Goal: Task Accomplishment & Management: Complete application form

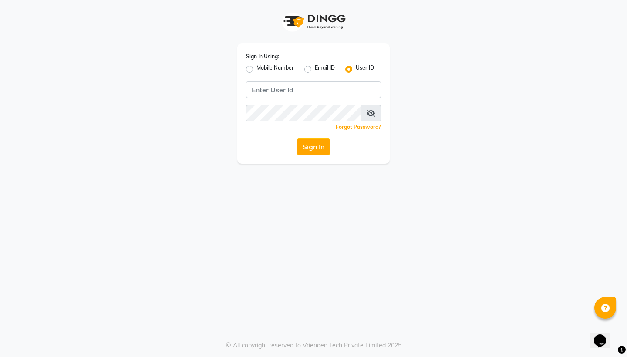
click at [318, 95] on input "Username" at bounding box center [313, 89] width 135 height 17
click at [307, 94] on input "Username" at bounding box center [313, 89] width 135 height 17
click at [320, 148] on button "Sign In" at bounding box center [313, 146] width 33 height 17
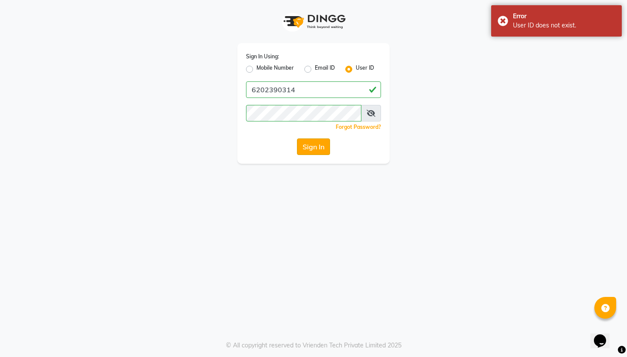
click at [312, 144] on button "Sign In" at bounding box center [313, 146] width 33 height 17
click at [315, 146] on button "Sign In" at bounding box center [313, 146] width 33 height 17
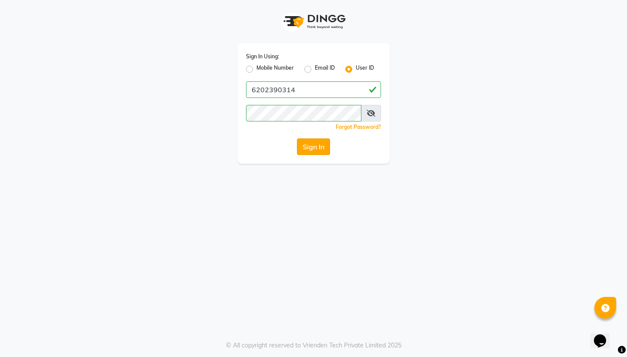
click at [315, 146] on button "Sign In" at bounding box center [313, 146] width 33 height 17
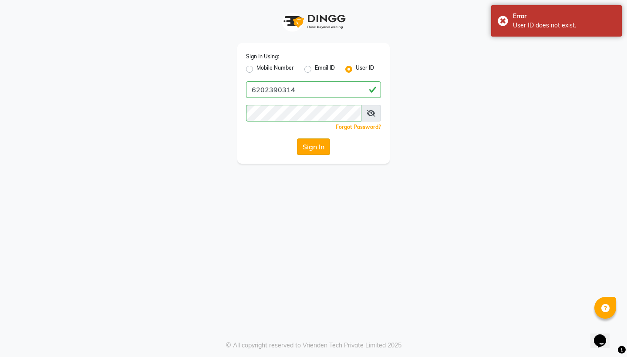
click at [318, 141] on button "Sign In" at bounding box center [313, 146] width 33 height 17
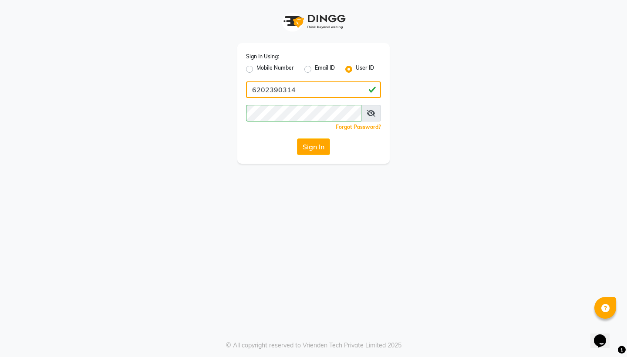
click at [322, 91] on input "6202390314" at bounding box center [313, 89] width 135 height 17
type input "6"
click at [256, 69] on label "Mobile Number" at bounding box center [274, 69] width 37 height 10
click at [256, 69] on input "Mobile Number" at bounding box center [259, 67] width 6 height 6
radio input "true"
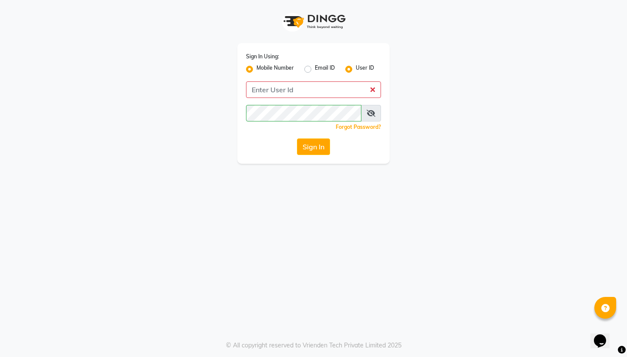
radio input "false"
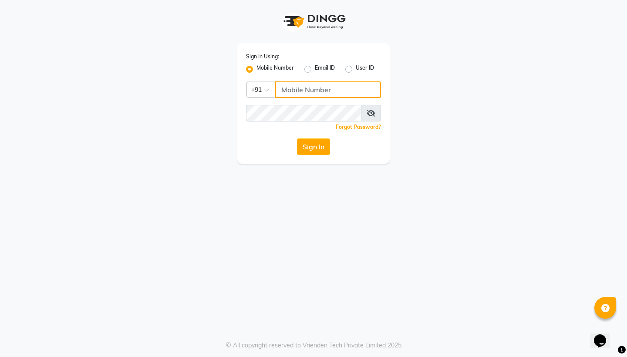
click at [304, 91] on input "Username" at bounding box center [328, 89] width 106 height 17
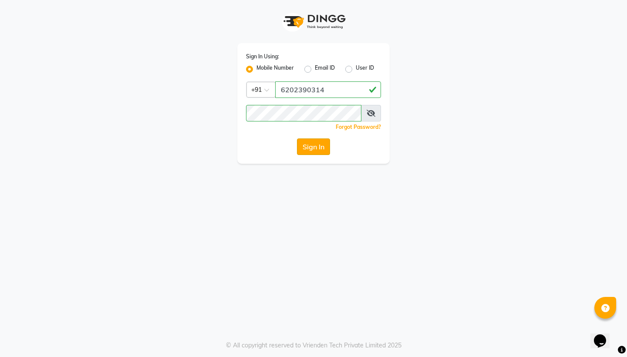
click at [312, 149] on button "Sign In" at bounding box center [313, 146] width 33 height 17
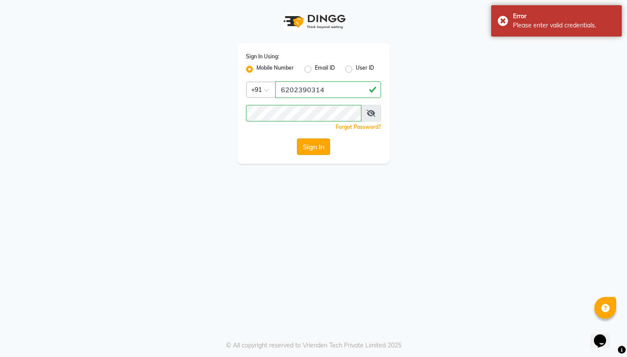
click at [310, 150] on button "Sign In" at bounding box center [313, 146] width 33 height 17
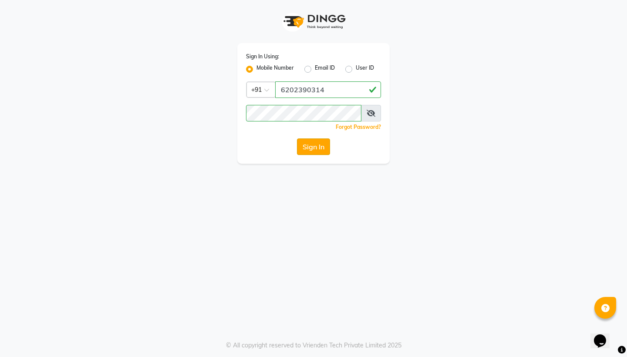
click at [311, 150] on button "Sign In" at bounding box center [313, 146] width 33 height 17
click at [311, 146] on div "Sign In" at bounding box center [313, 146] width 135 height 17
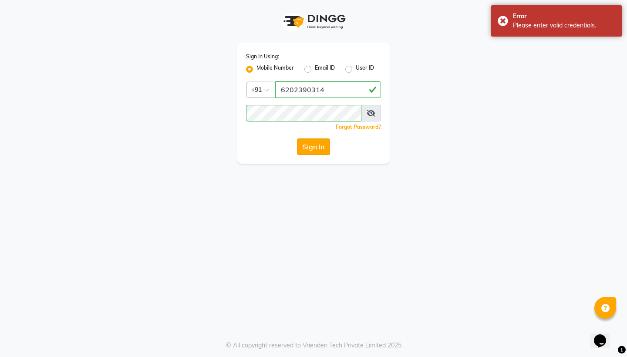
click at [314, 144] on button "Sign In" at bounding box center [313, 146] width 33 height 17
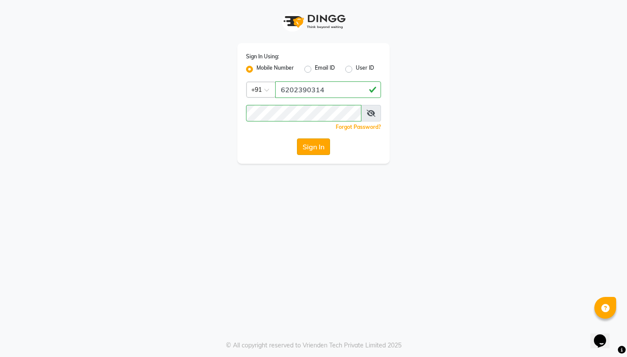
click at [311, 146] on button "Sign In" at bounding box center [313, 146] width 33 height 17
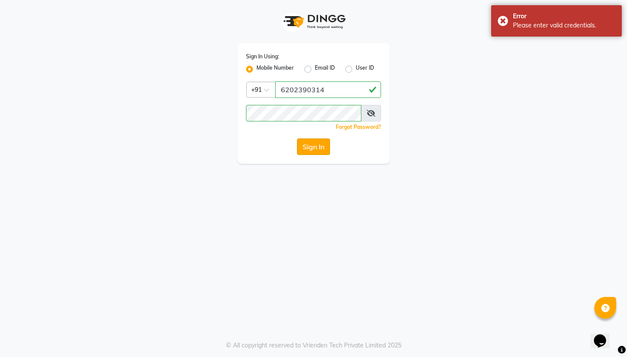
click at [311, 150] on button "Sign In" at bounding box center [313, 146] width 33 height 17
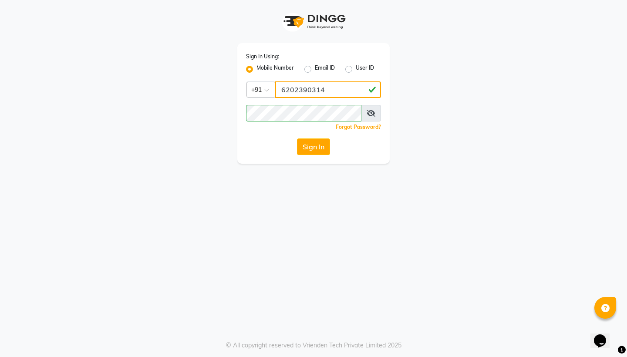
click at [336, 88] on input "6202390314" at bounding box center [328, 89] width 106 height 17
type input "6"
click at [369, 90] on input "Username" at bounding box center [328, 89] width 106 height 17
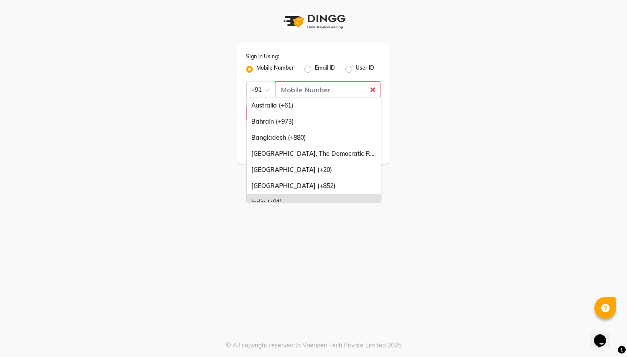
click at [271, 91] on span at bounding box center [269, 92] width 11 height 9
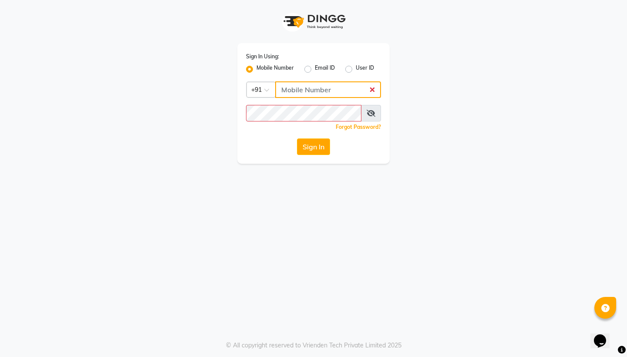
click at [317, 89] on input "Username" at bounding box center [328, 89] width 106 height 17
type input "6202390134"
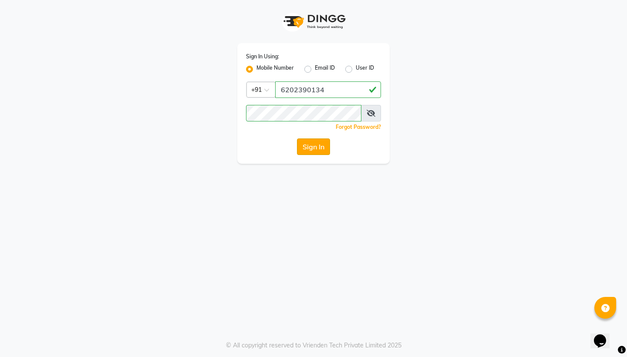
click at [308, 145] on button "Sign In" at bounding box center [313, 146] width 33 height 17
